Goal: Task Accomplishment & Management: Complete application form

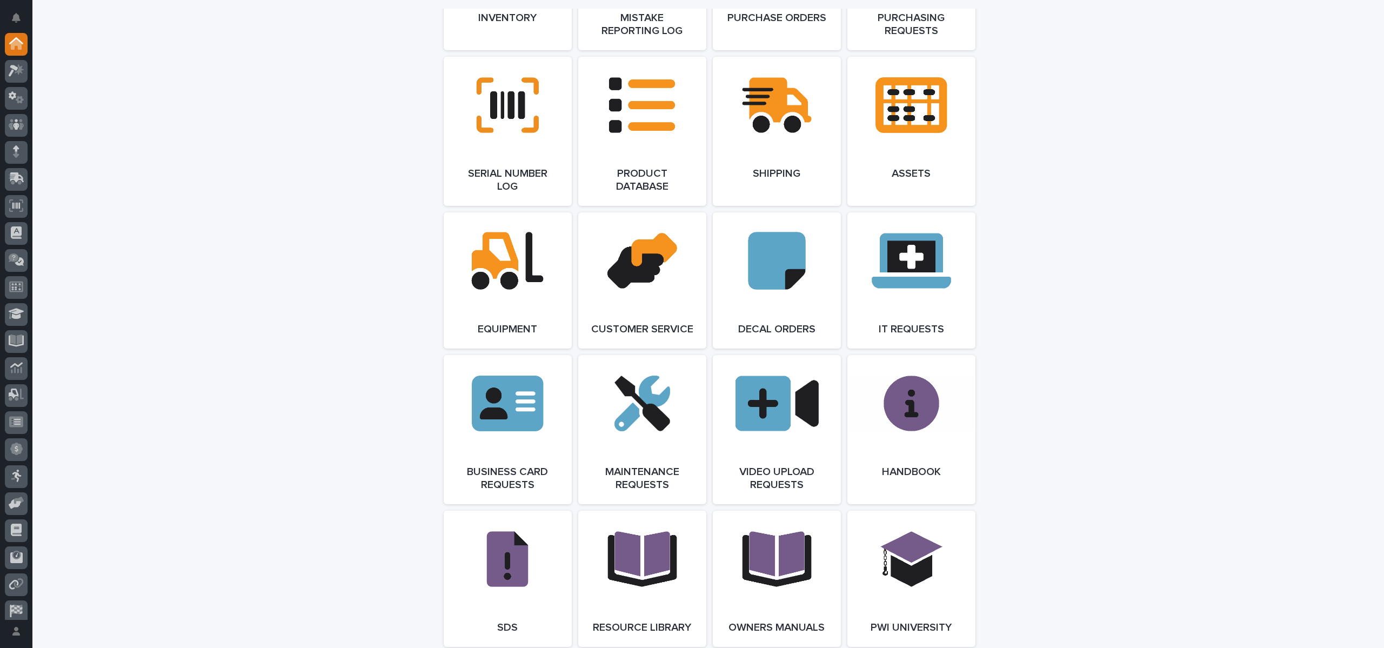
scroll to position [1297, 0]
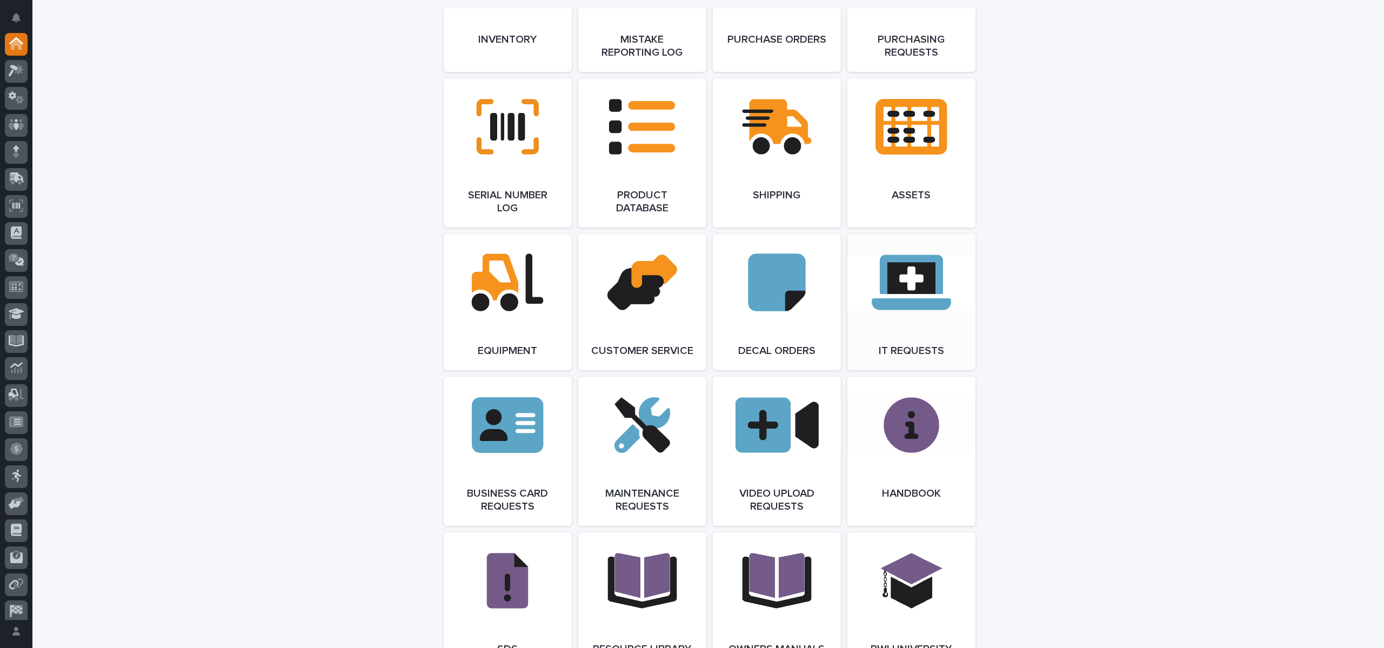
click at [934, 319] on link "Open Link" at bounding box center [911, 302] width 128 height 136
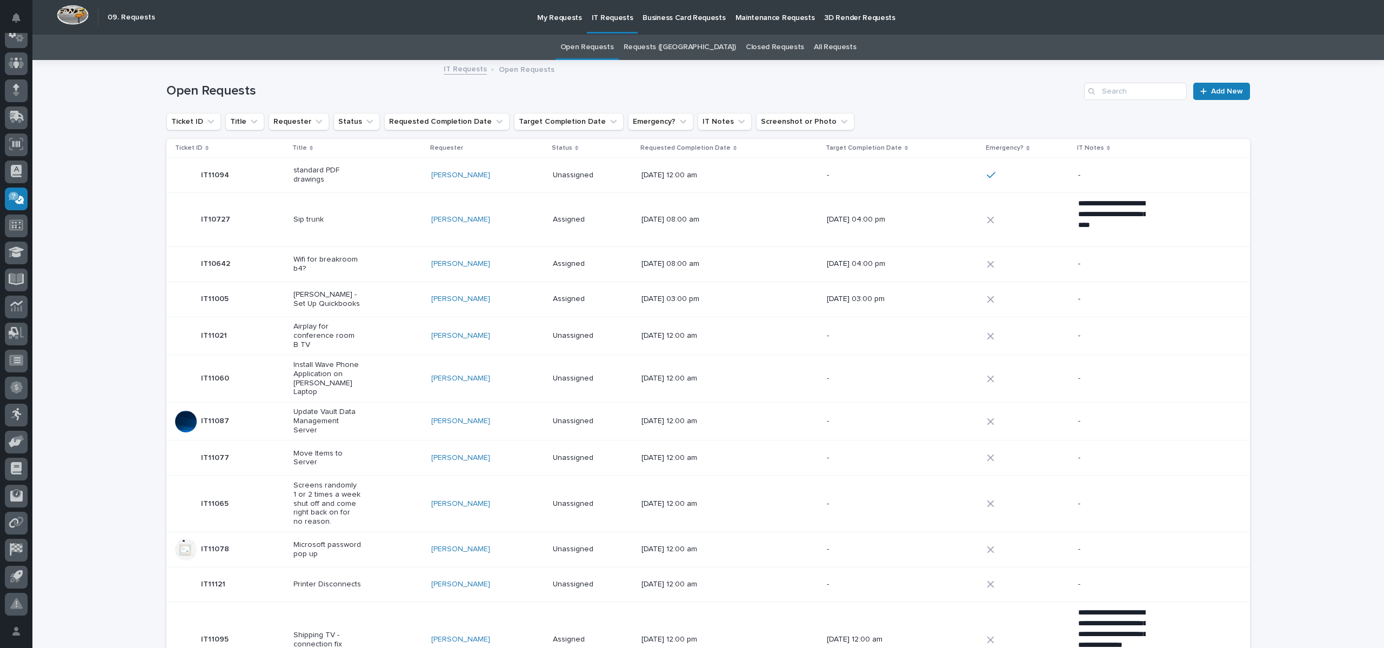
click at [931, 108] on div "Open Requests Add New" at bounding box center [708, 87] width 1084 height 52
click at [1226, 95] on span "Add New" at bounding box center [1227, 92] width 32 height 8
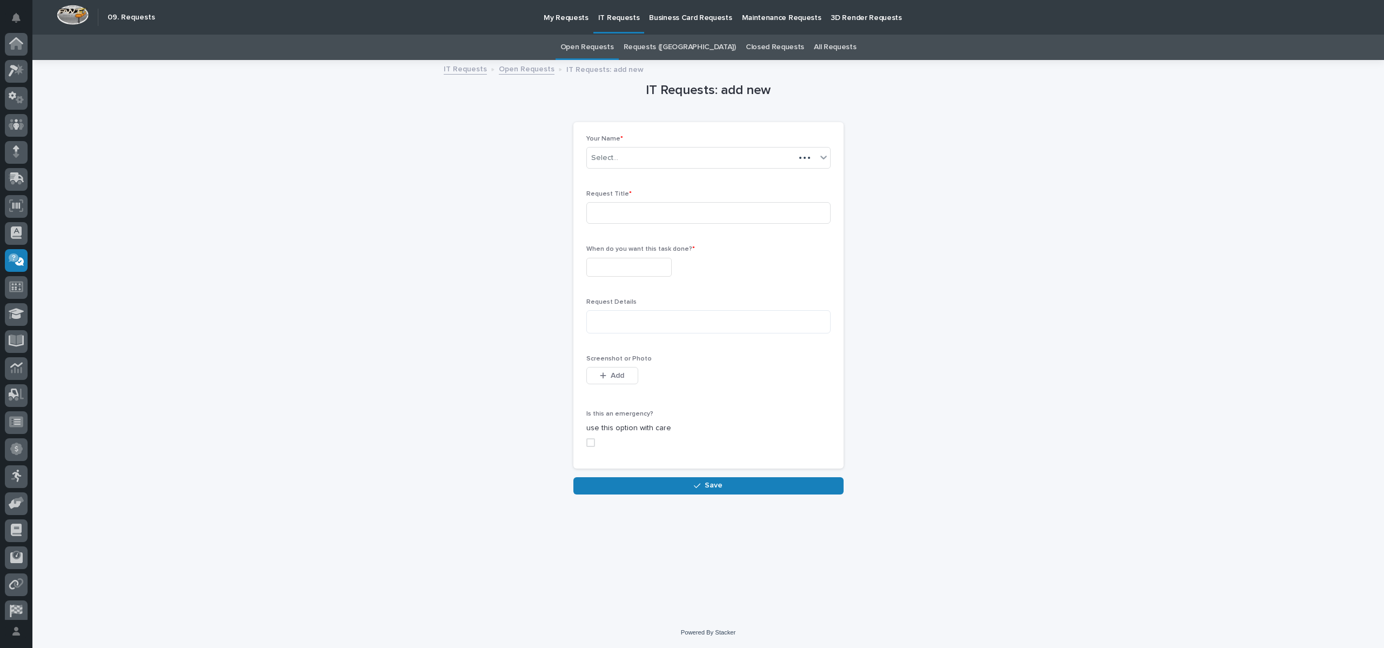
scroll to position [62, 0]
click at [669, 213] on input at bounding box center [708, 213] width 244 height 22
type input "QB"
click at [646, 261] on input "text" at bounding box center [628, 267] width 85 height 19
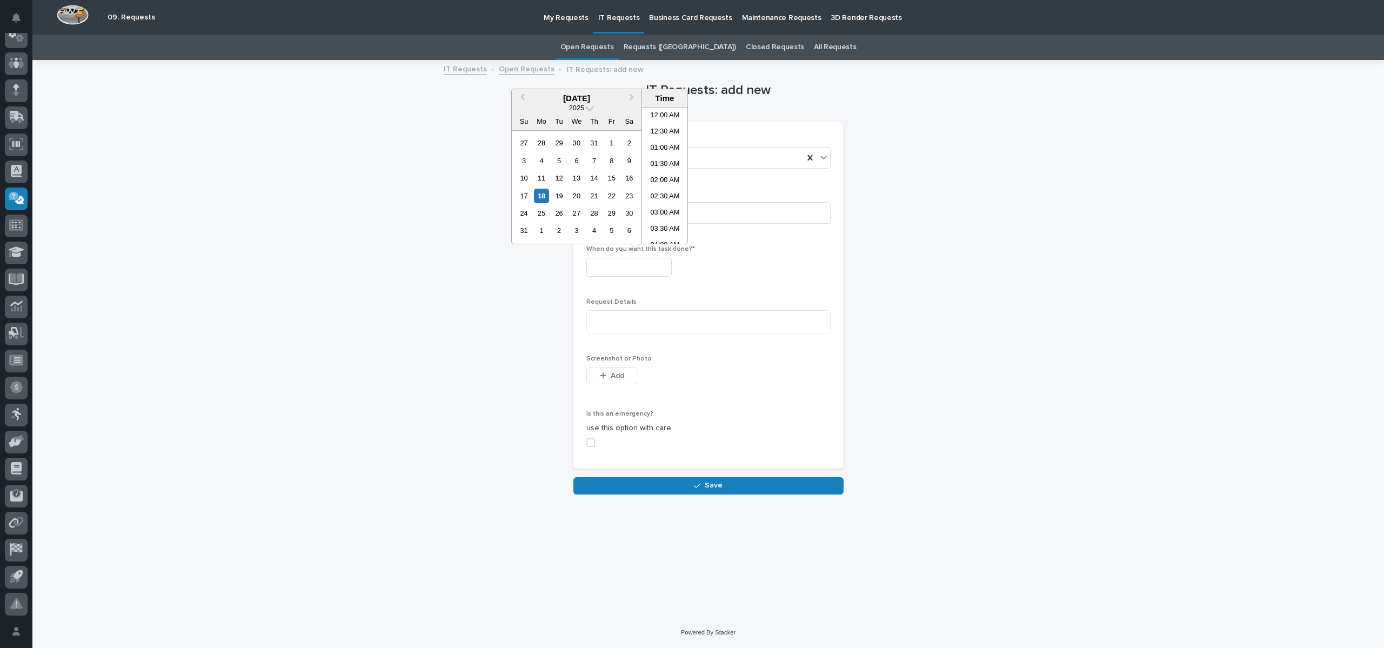
scroll to position [459, 0]
click at [539, 188] on div "17 18 19 20 21 22 23" at bounding box center [576, 195] width 123 height 17
click at [539, 193] on div "18" at bounding box center [541, 196] width 15 height 15
click at [650, 211] on li "05:00 PM" at bounding box center [665, 208] width 46 height 16
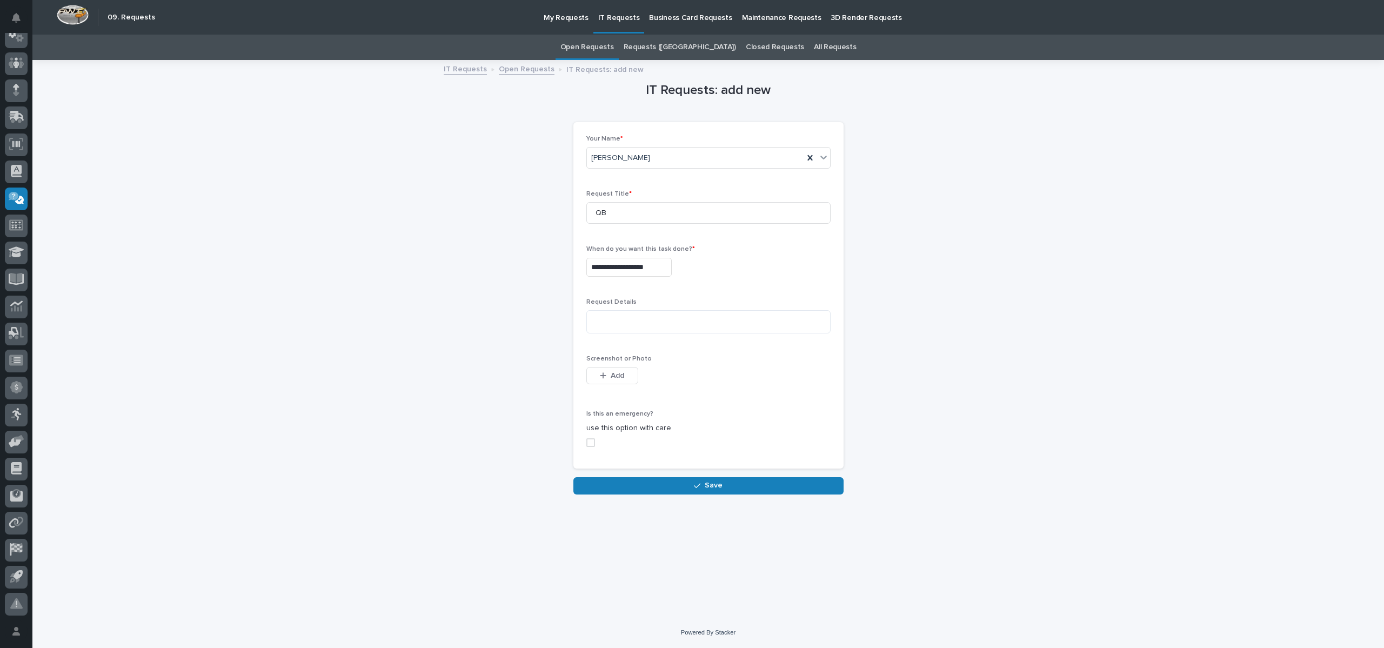
type input "**********"
click at [601, 331] on textarea at bounding box center [708, 321] width 244 height 23
type textarea "**********"
click at [610, 375] on div "button" at bounding box center [605, 376] width 11 height 8
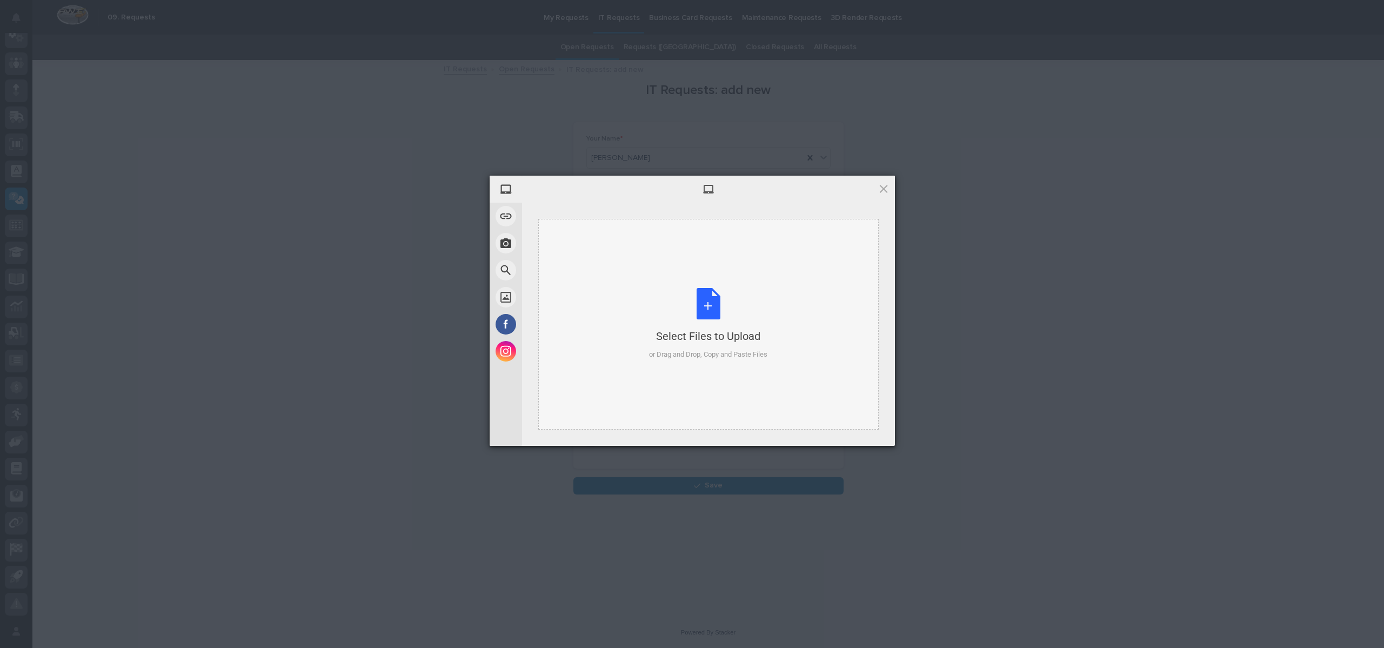
click at [710, 317] on div "Select Files to Upload or Drag and Drop, Copy and Paste Files" at bounding box center [708, 324] width 118 height 72
click at [708, 304] on div "Select Files to Upload or Drag and Drop, Copy and Paste Files" at bounding box center [708, 324] width 118 height 72
click at [865, 423] on span "Upload 1" at bounding box center [862, 431] width 55 height 21
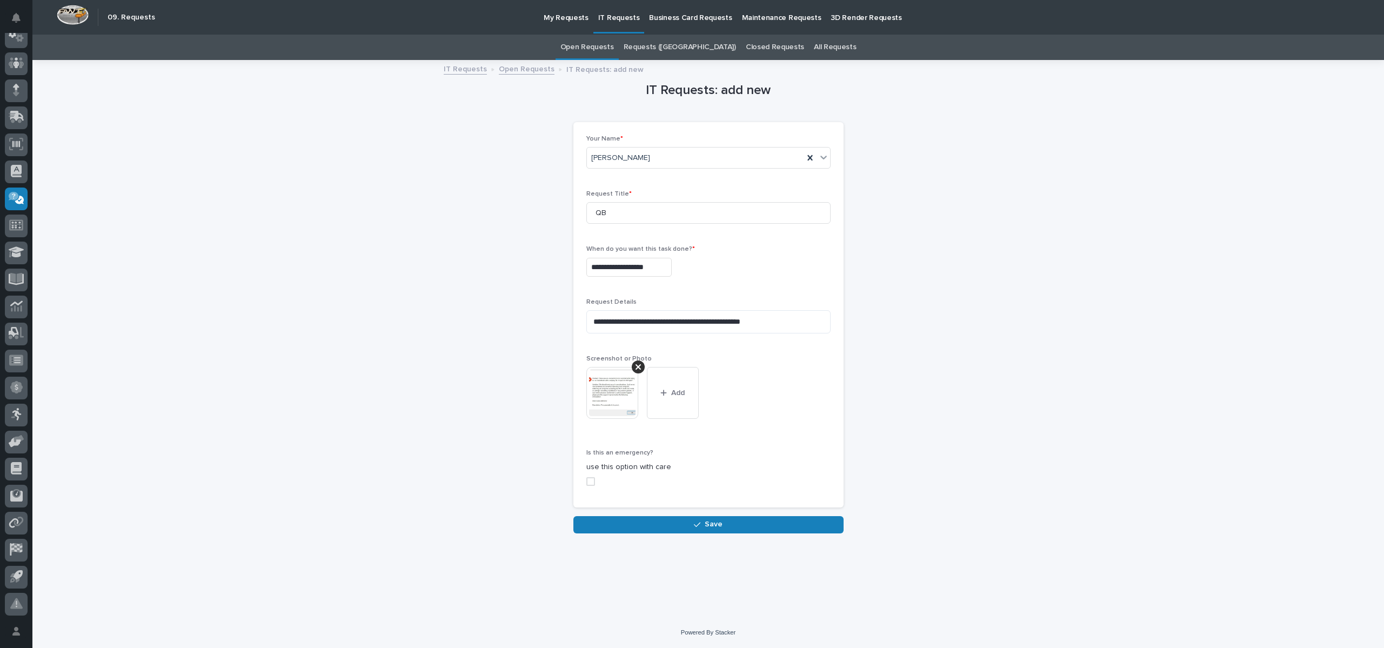
click at [593, 477] on span at bounding box center [590, 481] width 9 height 9
click at [715, 524] on span "Save" at bounding box center [714, 524] width 18 height 10
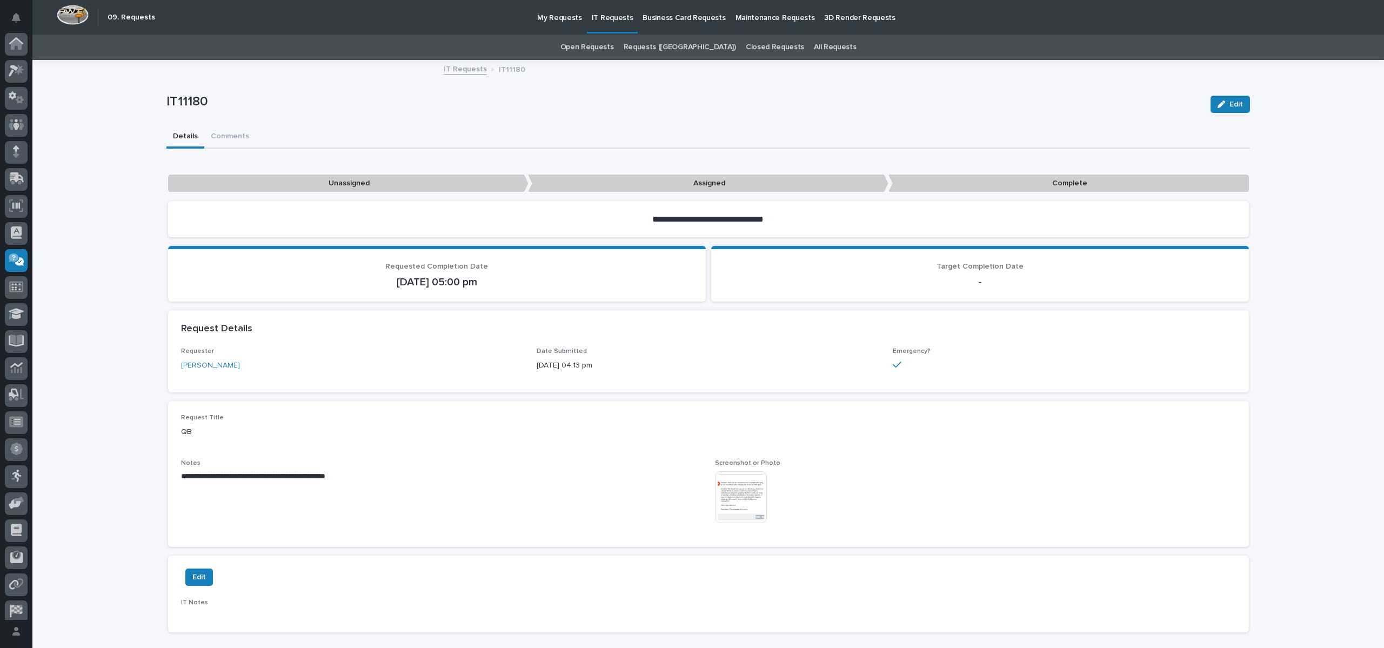
scroll to position [62, 0]
click at [601, 109] on p "IT11180" at bounding box center [684, 102] width 1036 height 16
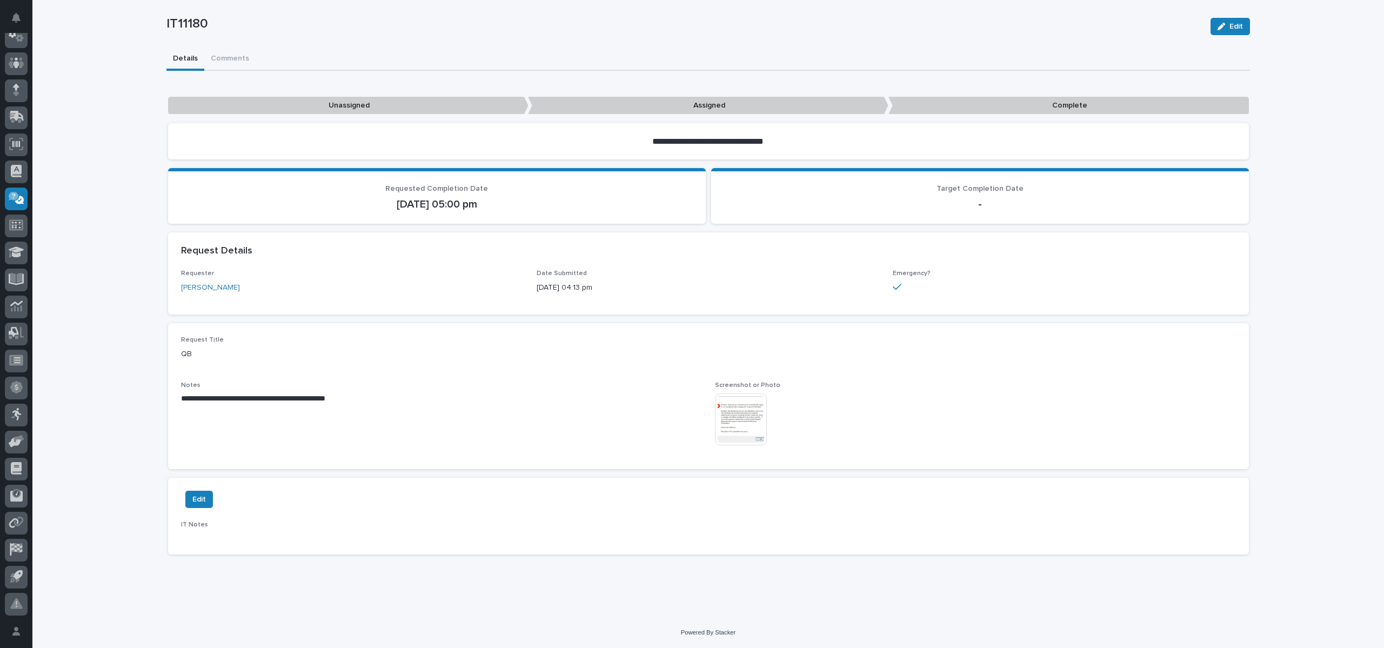
scroll to position [0, 0]
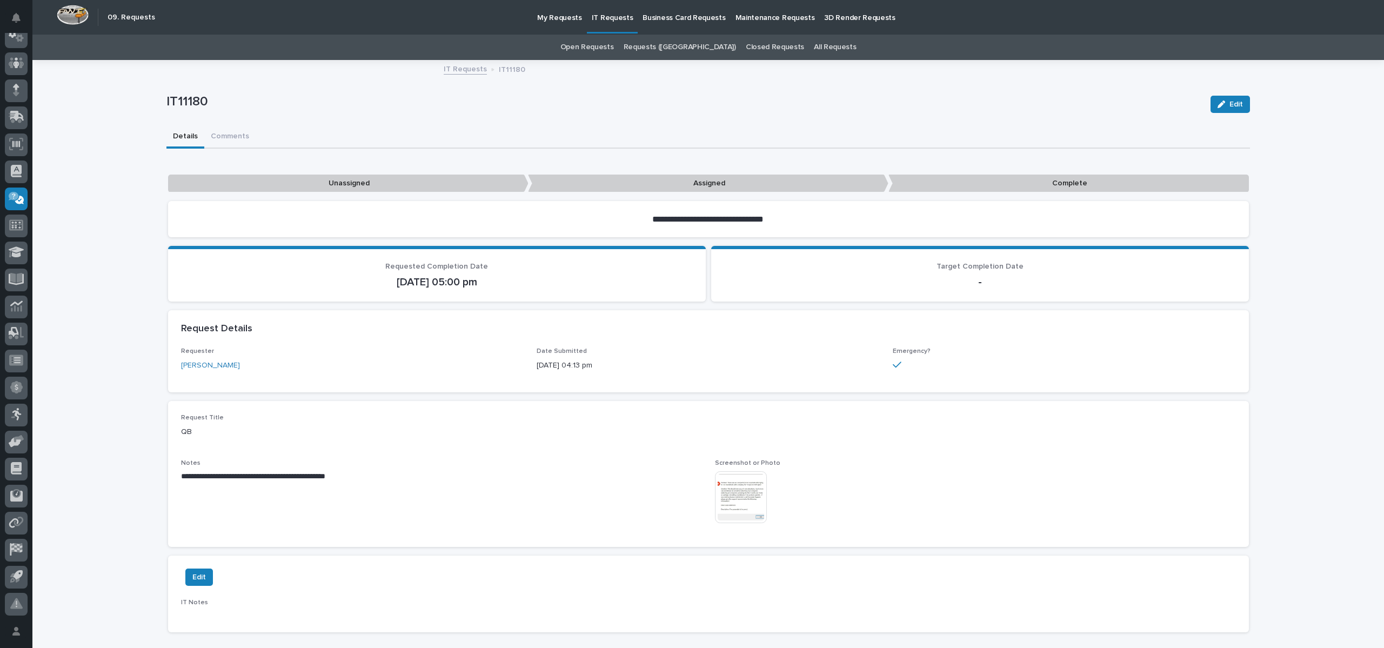
click at [606, 19] on p "IT Requests" at bounding box center [613, 11] width 42 height 23
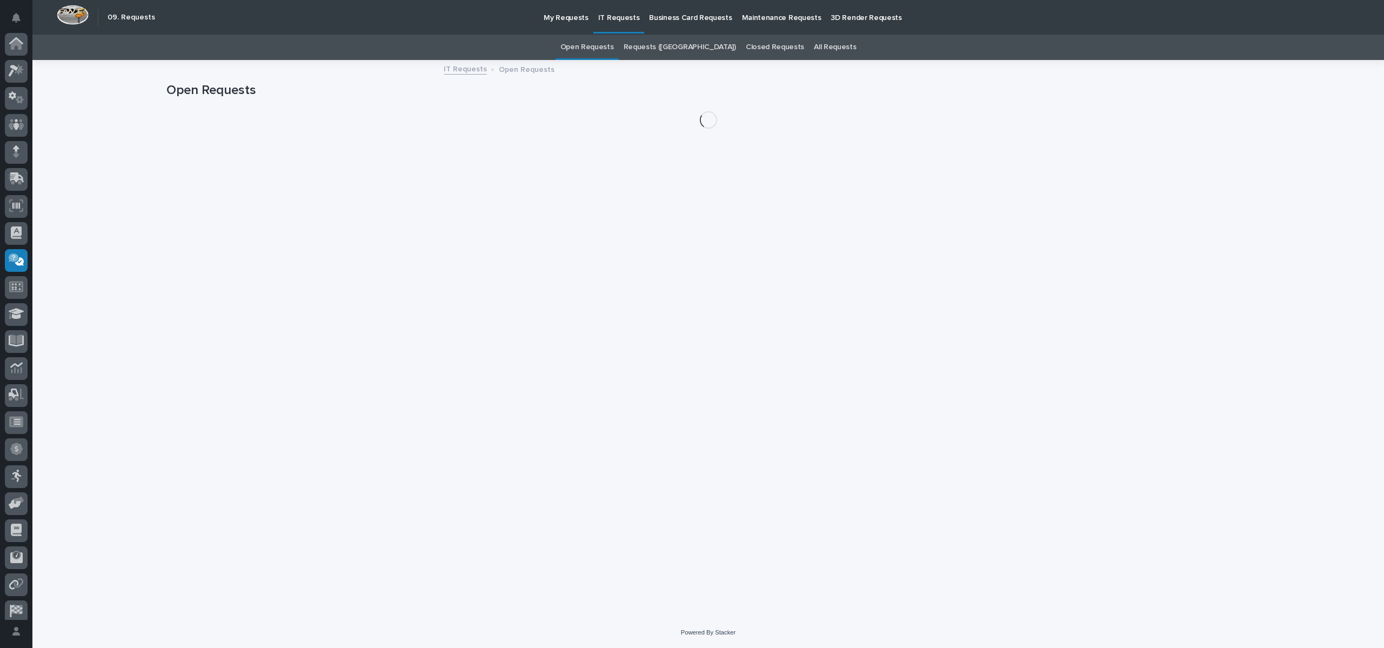
scroll to position [62, 0]
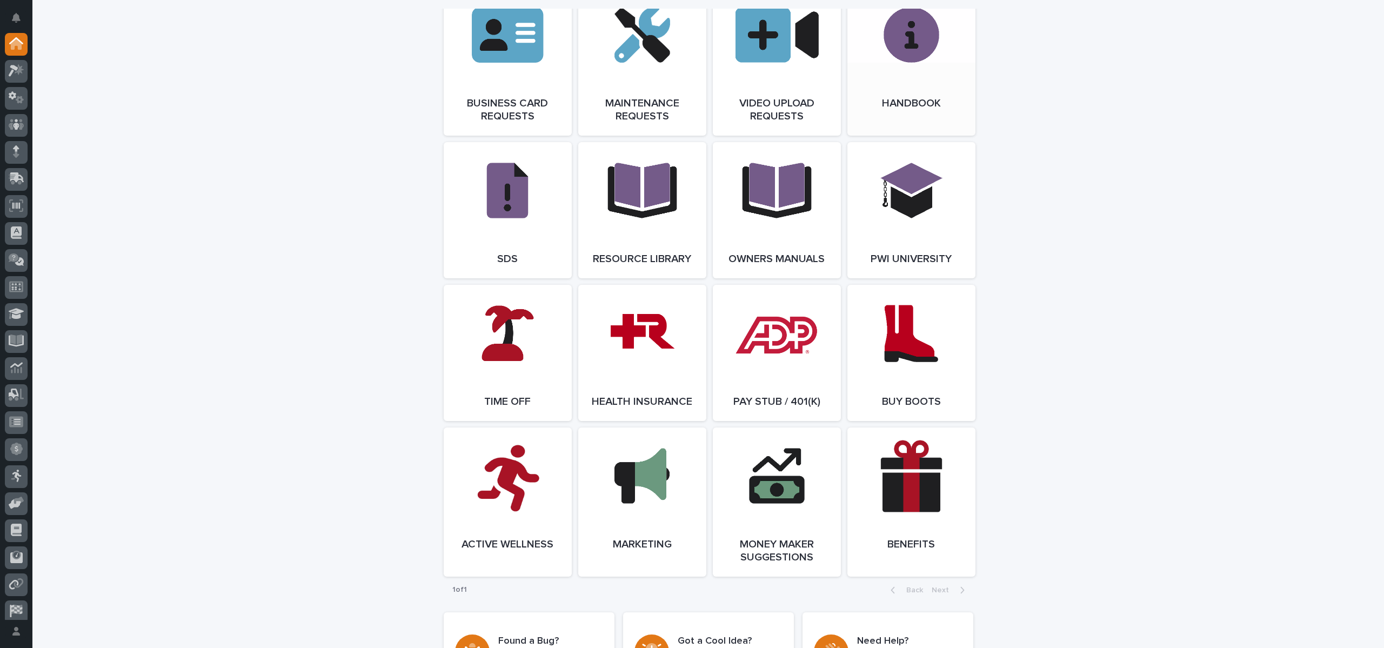
scroll to position [1525, 0]
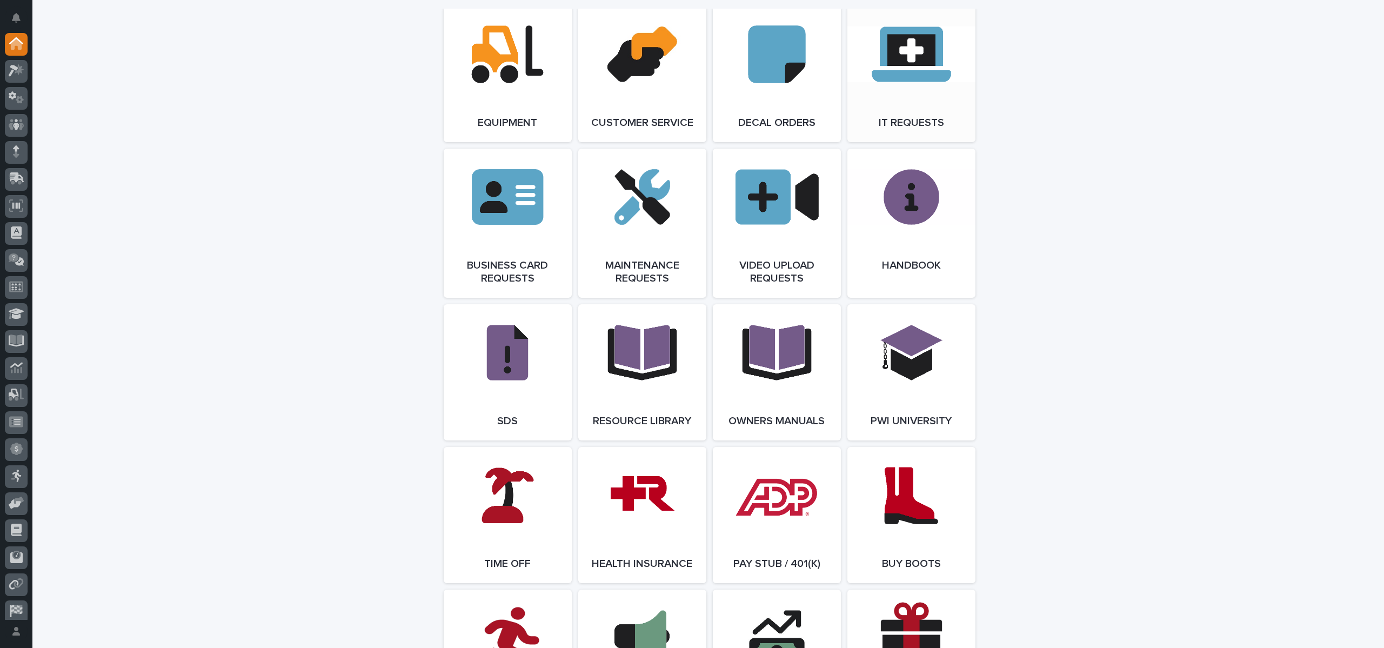
click at [905, 108] on link "Open Link" at bounding box center [911, 74] width 128 height 136
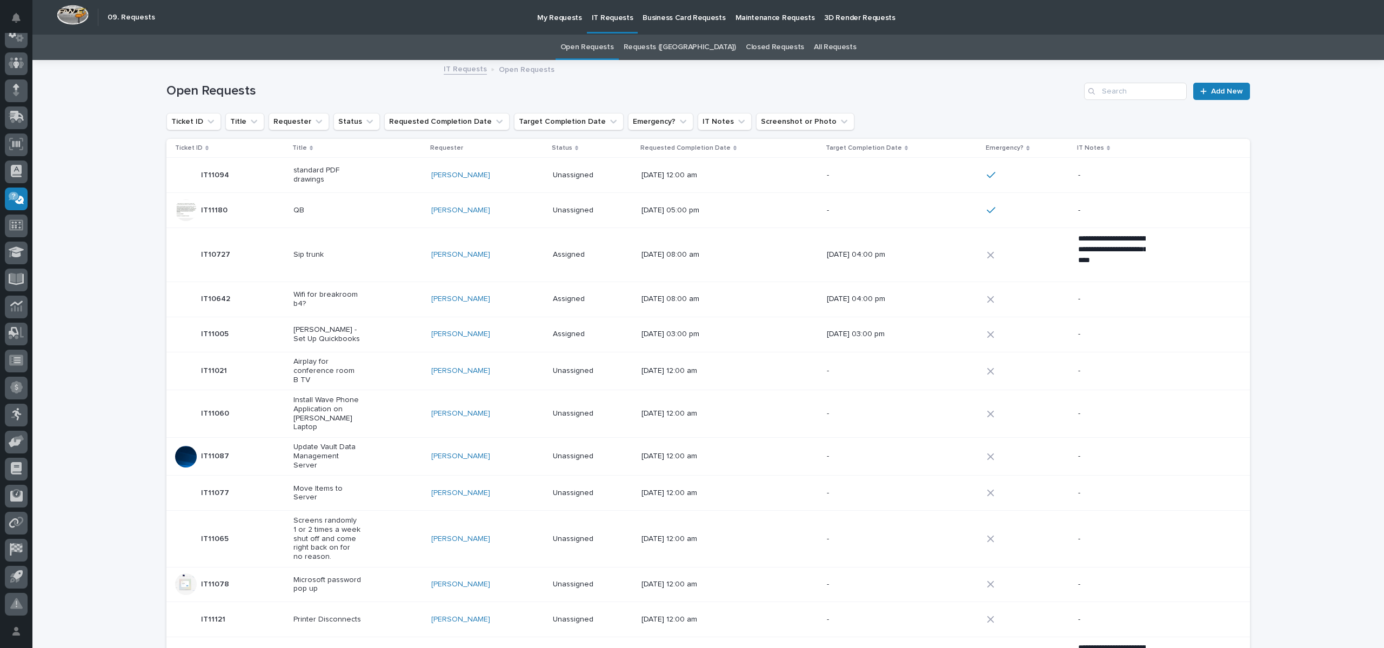
click at [566, 210] on p "Unassigned" at bounding box center [587, 210] width 68 height 9
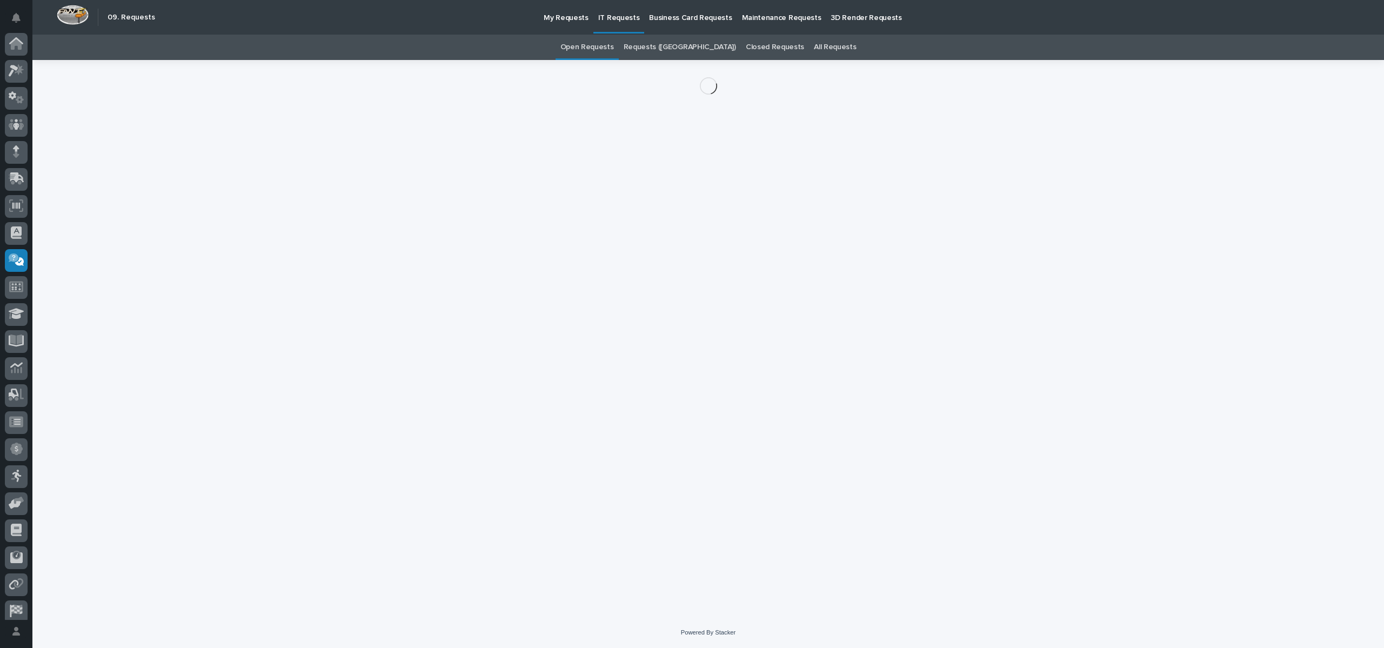
scroll to position [62, 0]
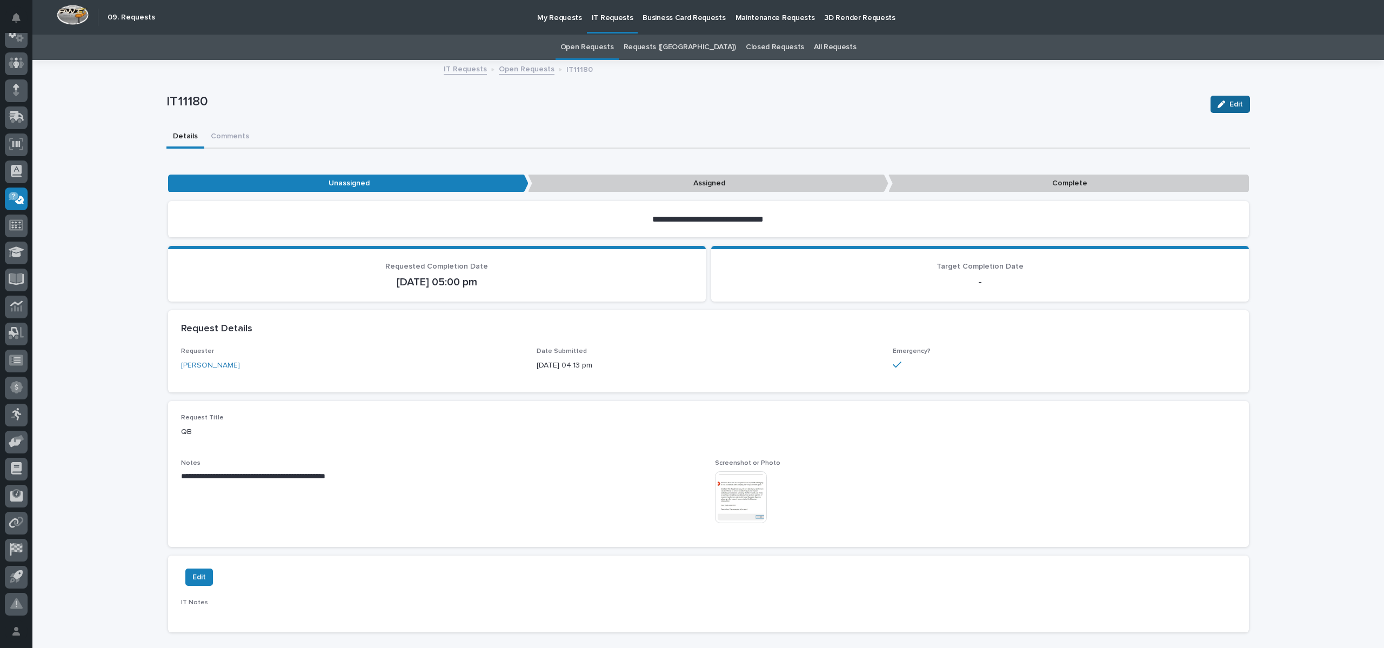
click at [1230, 107] on span "Edit" at bounding box center [1237, 104] width 14 height 10
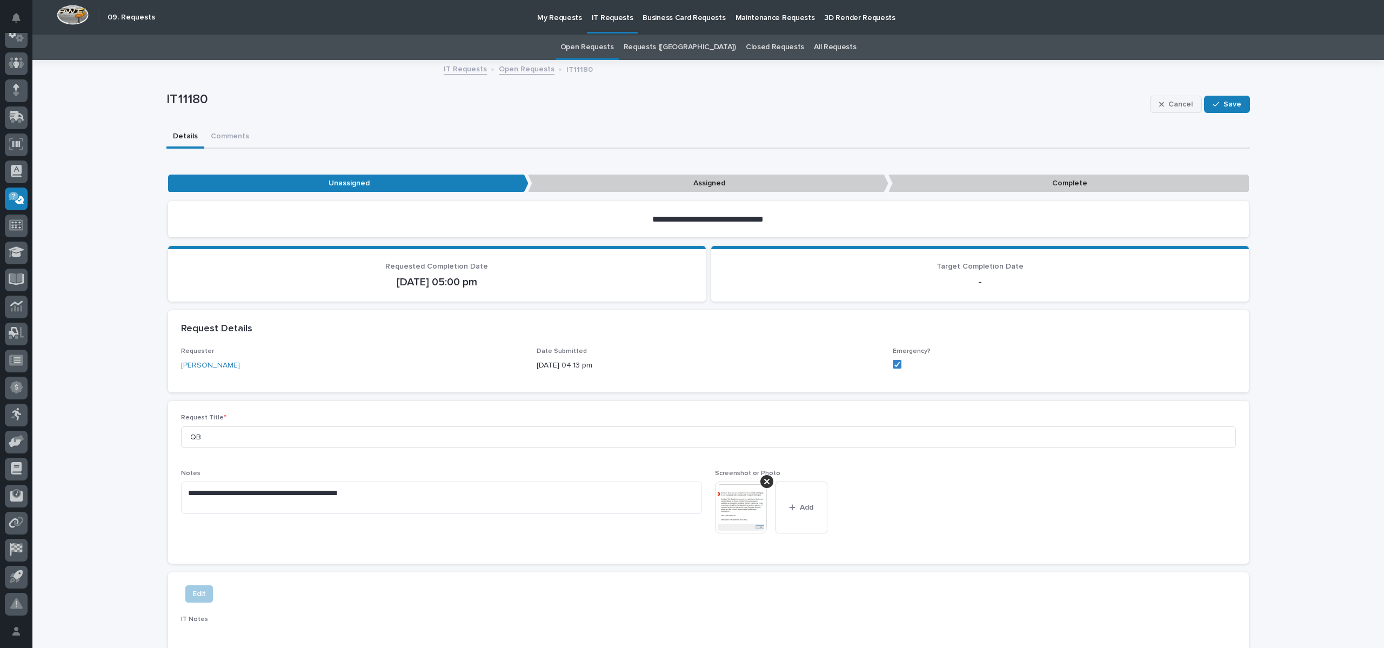
click at [1169, 104] on span "Cancel" at bounding box center [1181, 104] width 24 height 10
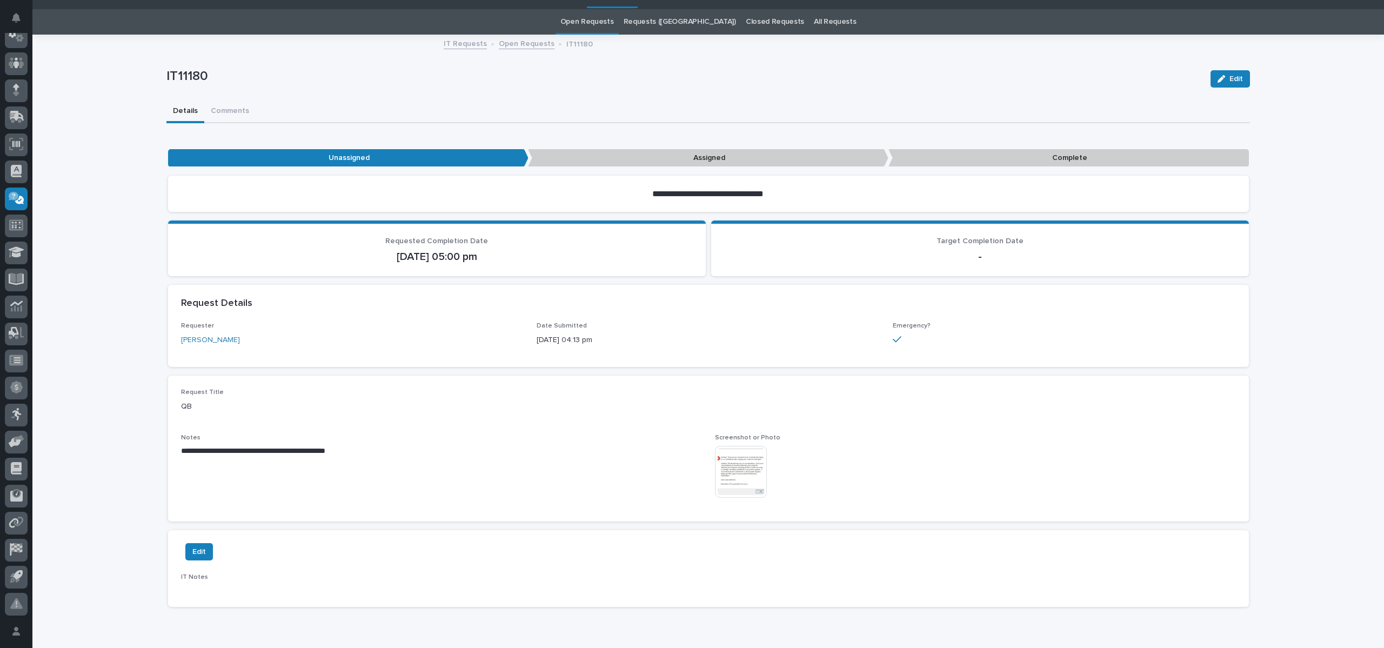
scroll to position [0, 0]
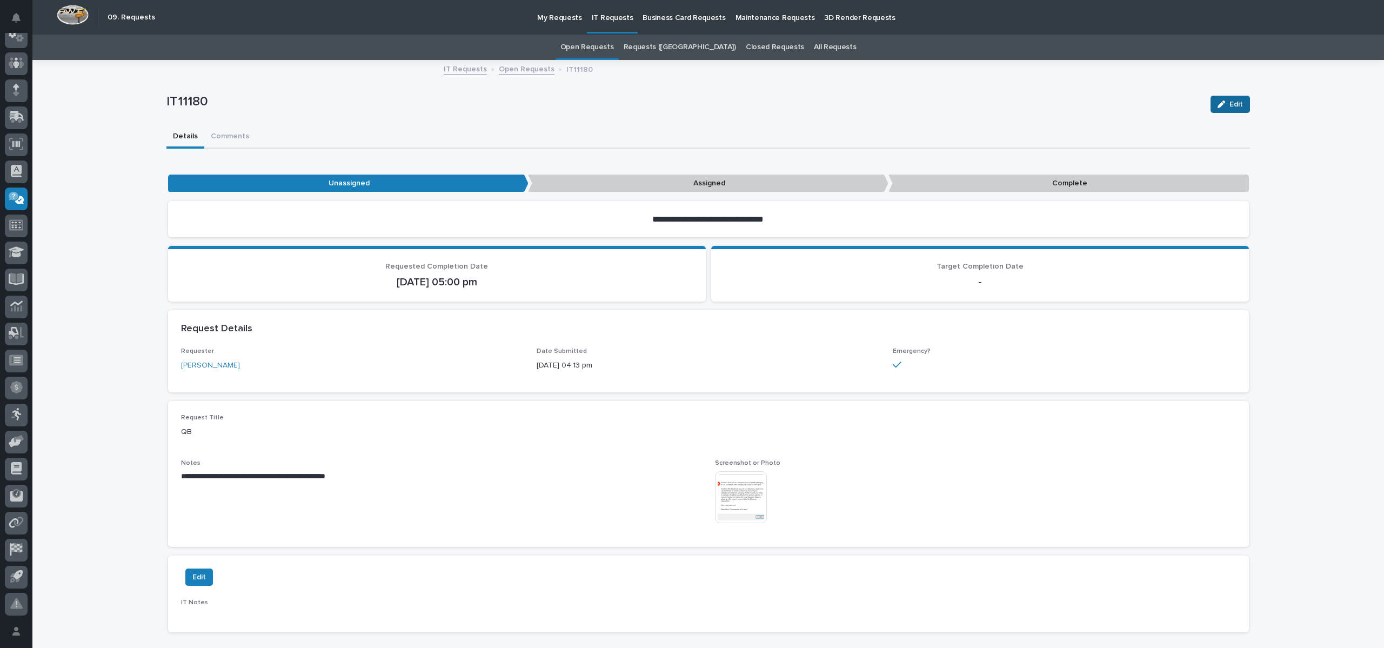
click at [1230, 105] on span "Edit" at bounding box center [1237, 104] width 14 height 10
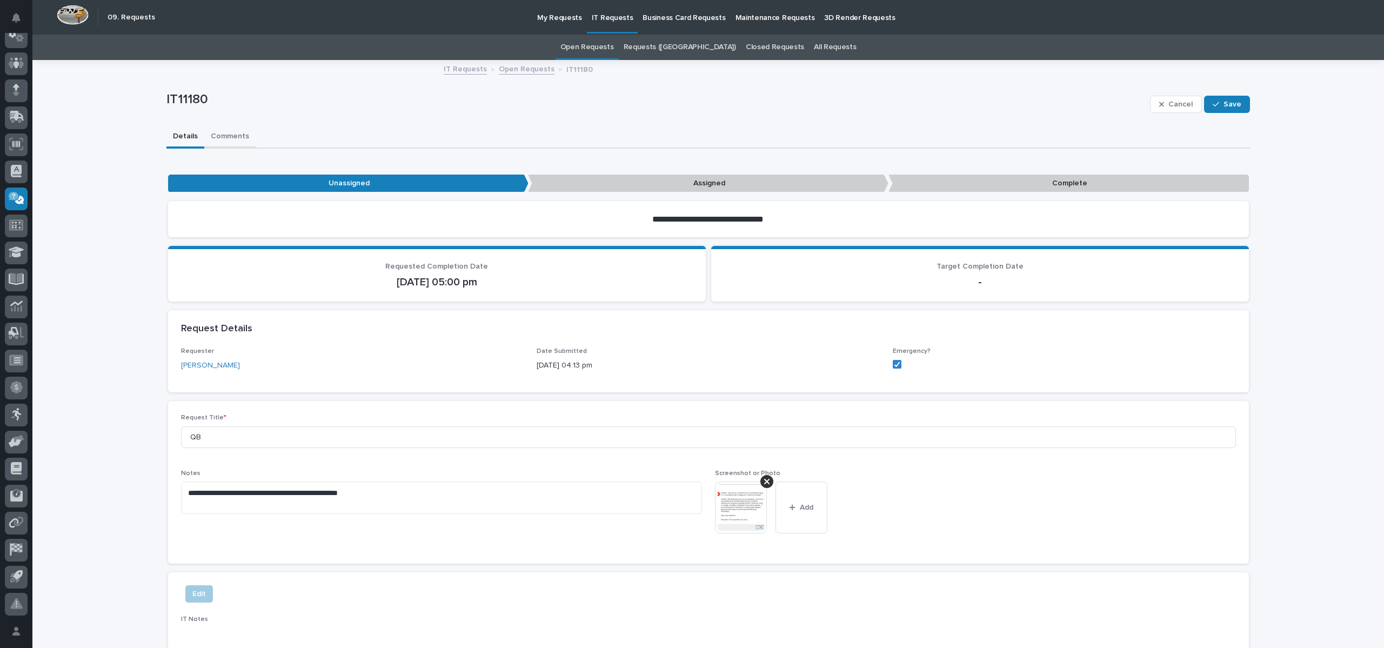
click at [222, 132] on button "Comments" at bounding box center [229, 137] width 51 height 23
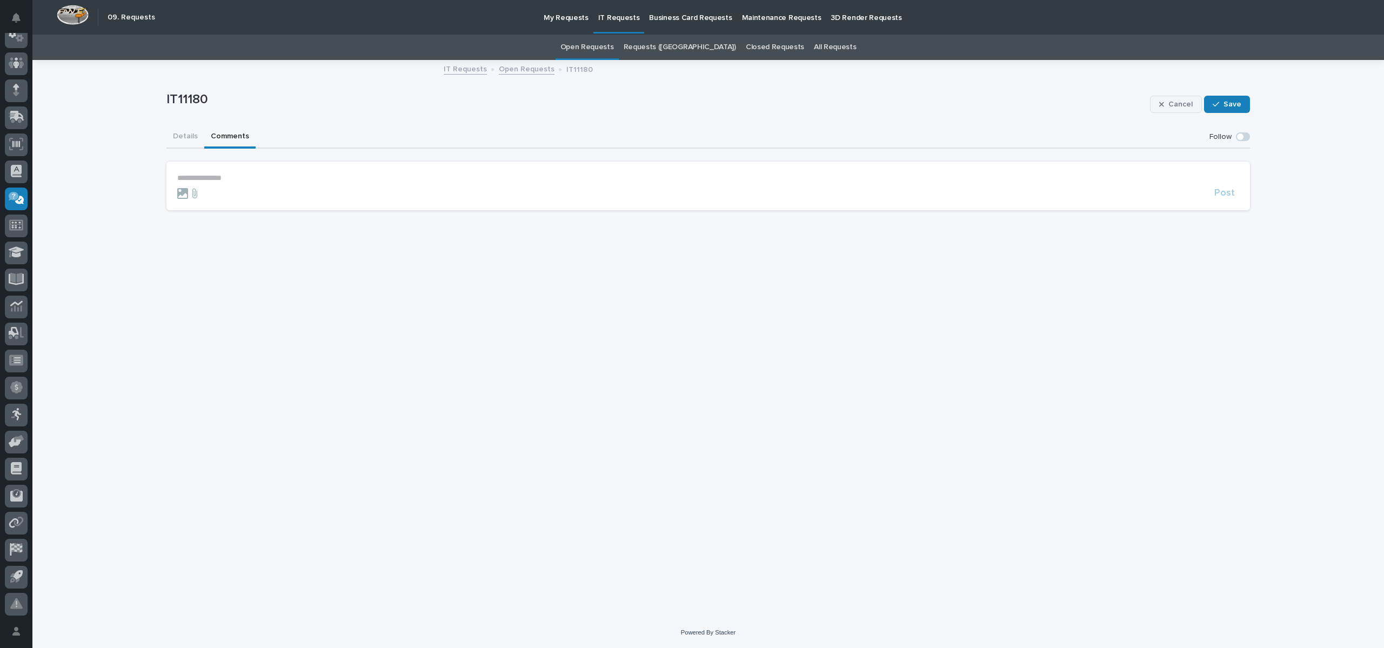
click at [1178, 104] on span "Cancel" at bounding box center [1181, 104] width 24 height 10
click at [191, 138] on button "Details" at bounding box center [185, 137] width 38 height 23
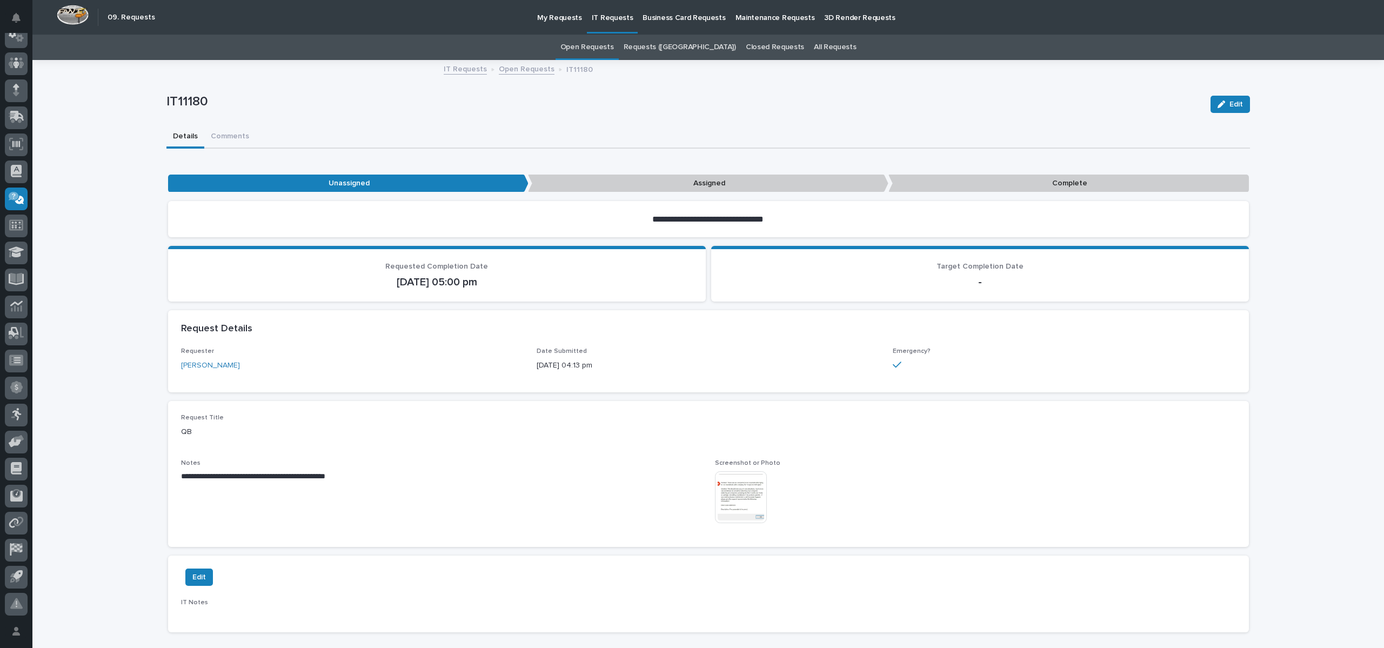
click at [512, 72] on link "Open Requests" at bounding box center [527, 68] width 56 height 12
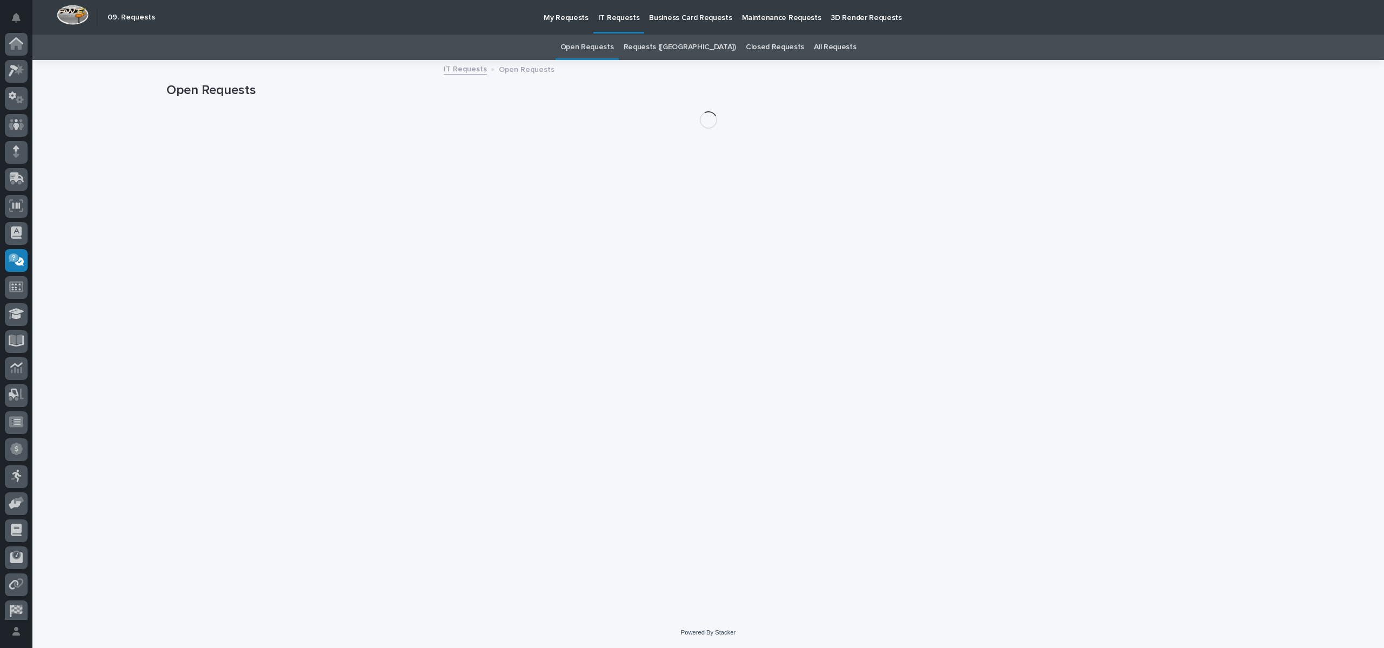
scroll to position [62, 0]
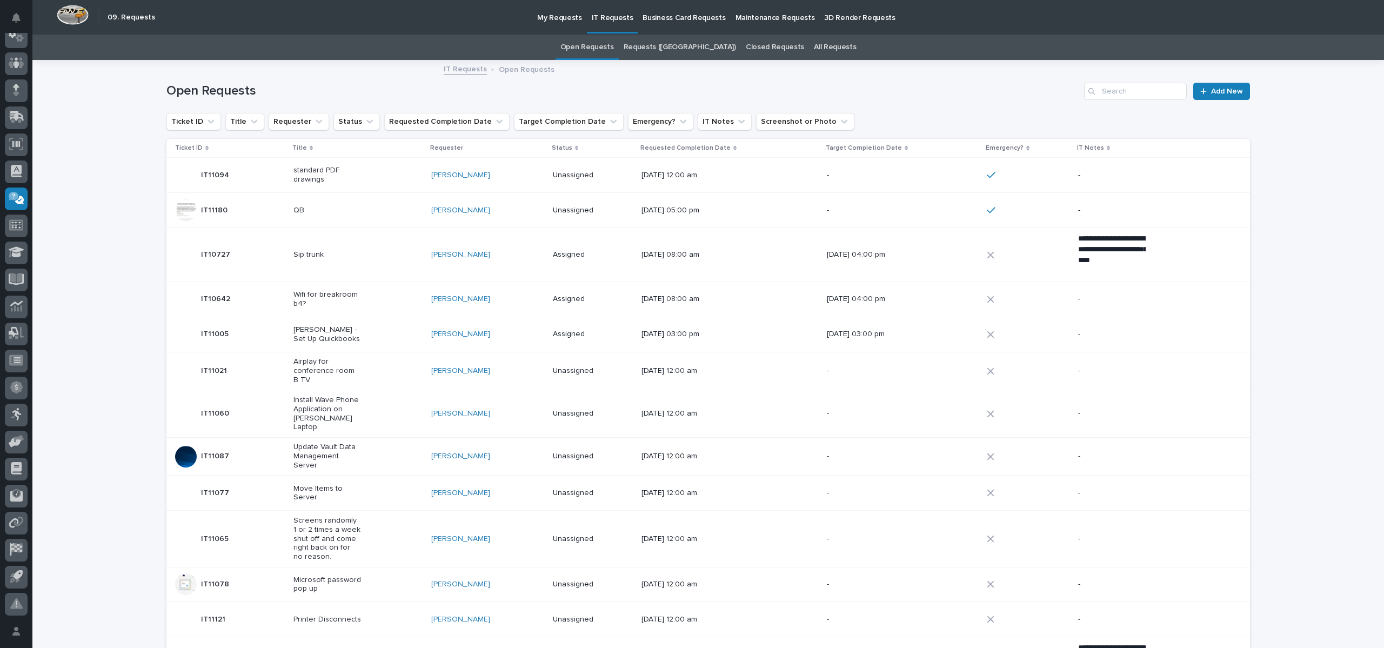
drag, startPoint x: 397, startPoint y: 218, endPoint x: 384, endPoint y: 213, distance: 13.3
click at [384, 213] on div "QB" at bounding box center [357, 211] width 129 height 18
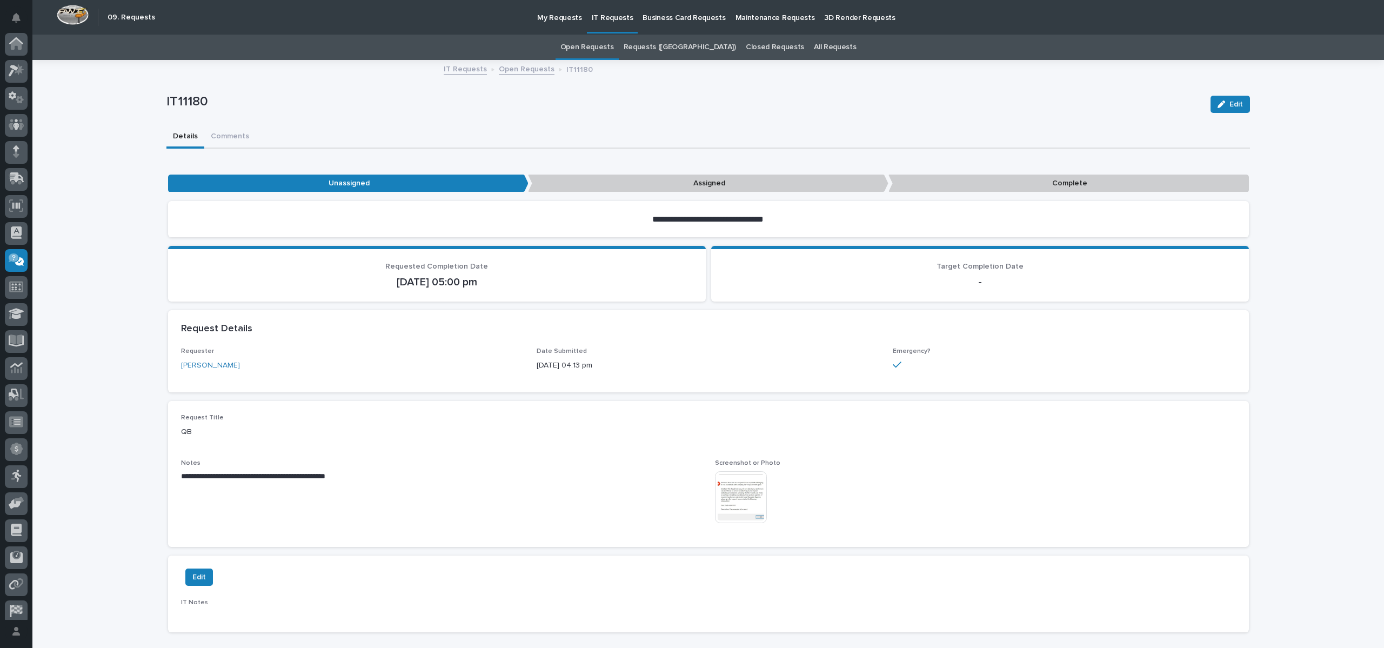
scroll to position [62, 0]
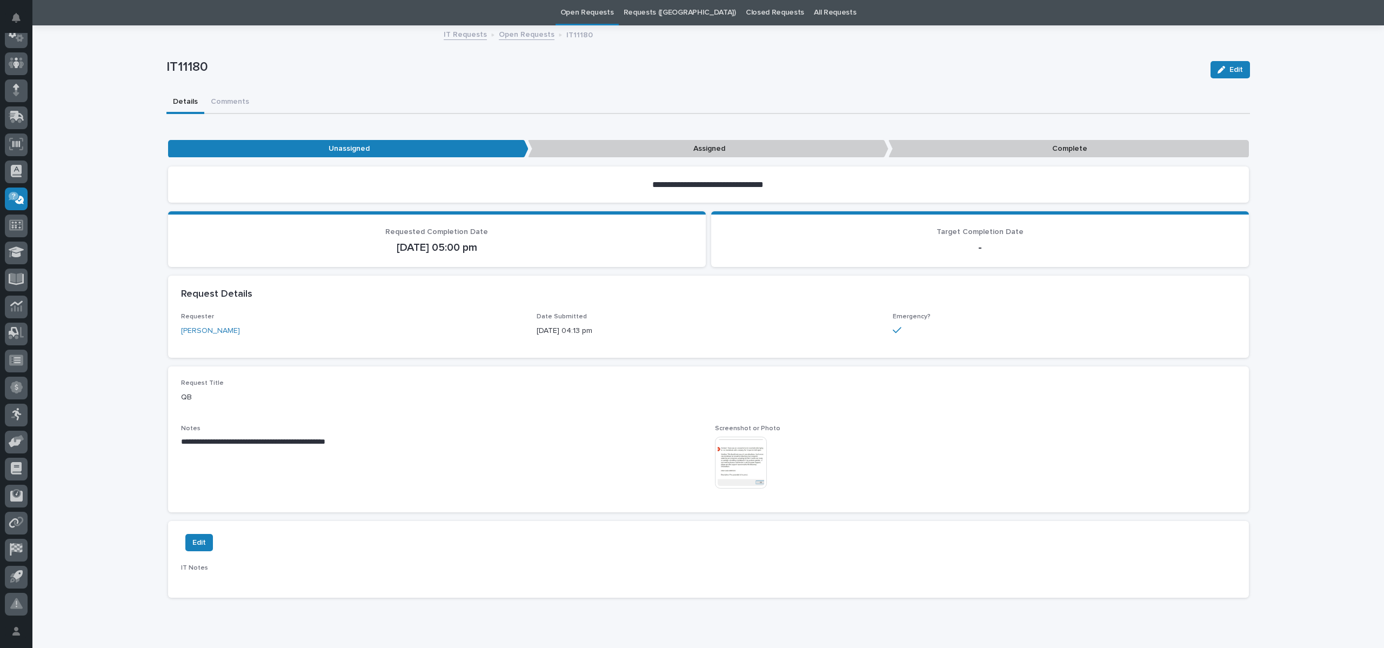
click at [513, 37] on link "Open Requests" at bounding box center [527, 34] width 56 height 12
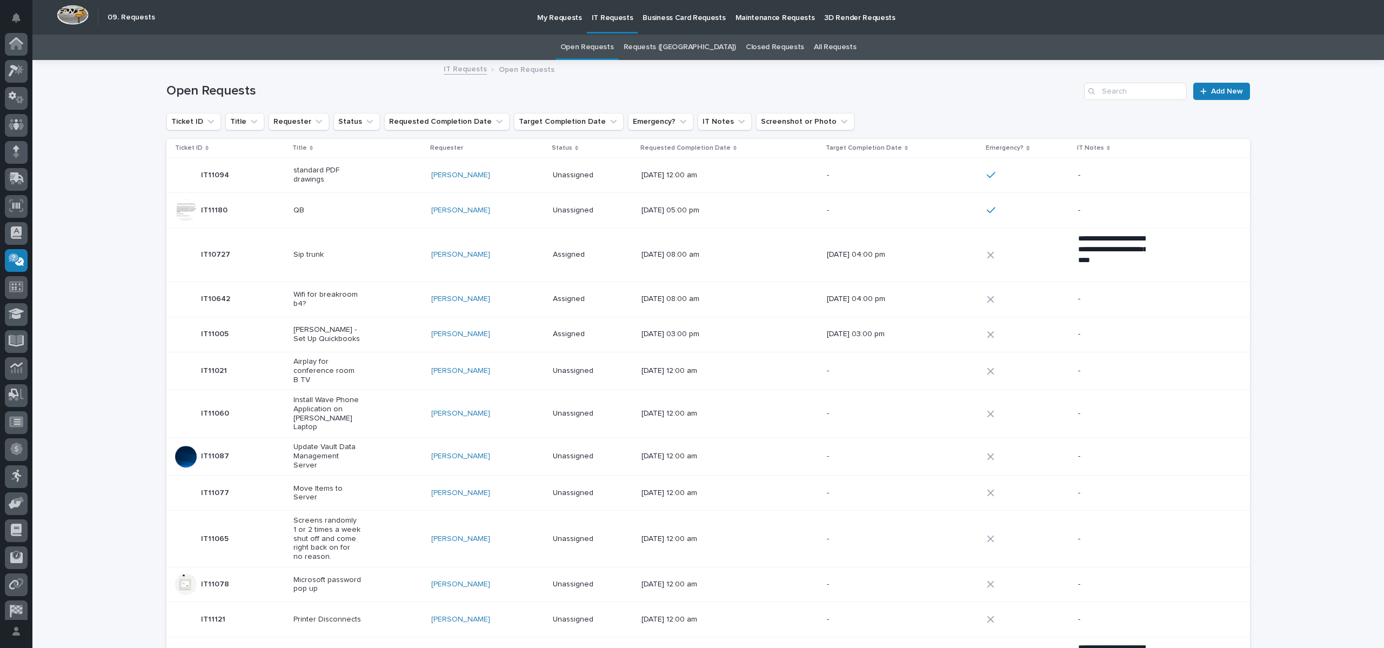
scroll to position [62, 0]
